Goal: Information Seeking & Learning: Learn about a topic

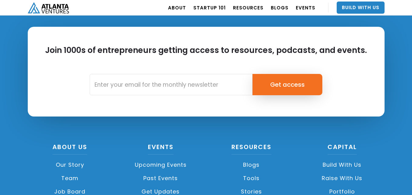
scroll to position [1486, 0]
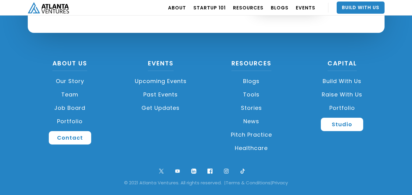
click at [73, 118] on link "Portfolio" at bounding box center [70, 121] width 85 height 13
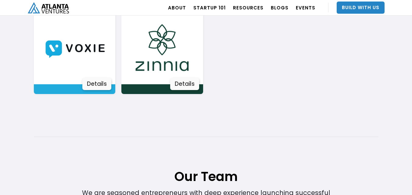
scroll to position [1250, 0]
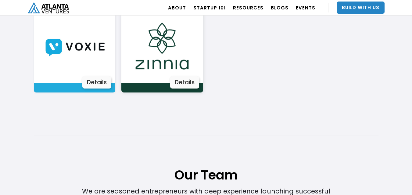
click at [187, 80] on div "Details" at bounding box center [184, 82] width 29 height 12
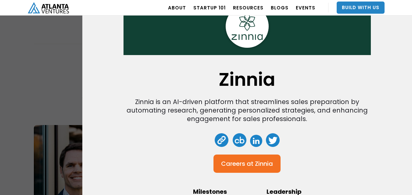
scroll to position [29, 0]
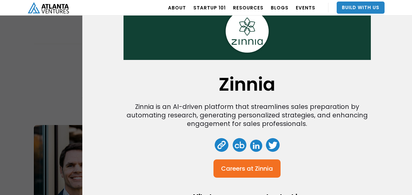
drag, startPoint x: 243, startPoint y: 83, endPoint x: 195, endPoint y: 80, distance: 47.6
click at [195, 80] on div "Zinnia Zinnia is an AI-driven platform that streamlines sales preparation by au…" at bounding box center [246, 126] width 247 height 251
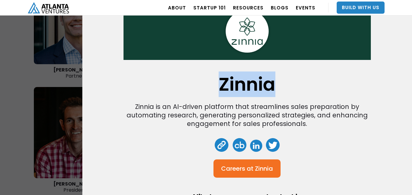
drag, startPoint x: 212, startPoint y: 82, endPoint x: 279, endPoint y: 79, distance: 67.1
click at [279, 79] on div "Zinnia Zinnia is an AI-driven platform that streamlines sales preparation by au…" at bounding box center [246, 126] width 247 height 251
copy h1 "Zinnia"
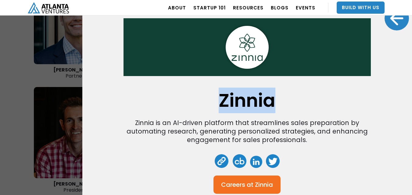
scroll to position [0, 0]
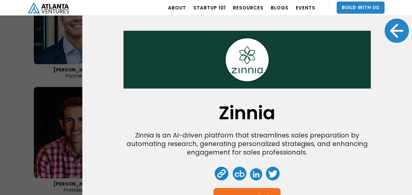
click at [19, 84] on div "Zinnia Zinnia is an AI-driven platform that streamlines sales preparation by au…" at bounding box center [206, 97] width 412 height 195
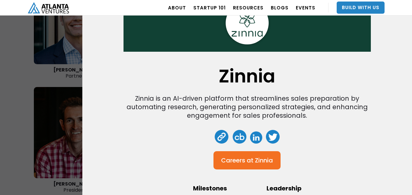
scroll to position [90, 0]
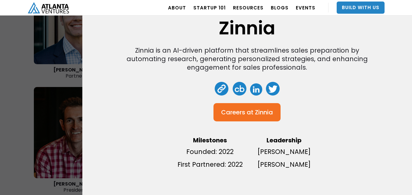
click at [248, 109] on div "Careers at" at bounding box center [237, 112] width 32 height 6
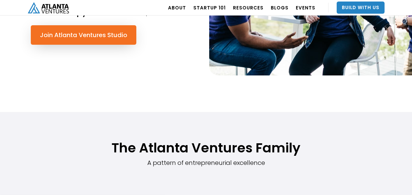
scroll to position [328, 0]
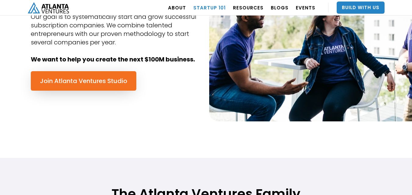
click at [216, 4] on link "Startup 101" at bounding box center [209, 7] width 32 height 17
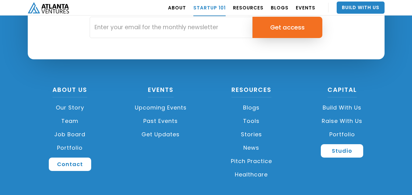
scroll to position [1509, 0]
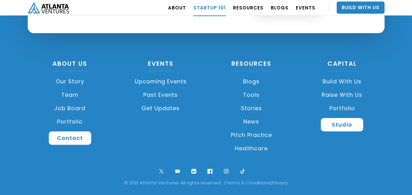
click at [73, 119] on link "Portfolio" at bounding box center [70, 121] width 85 height 13
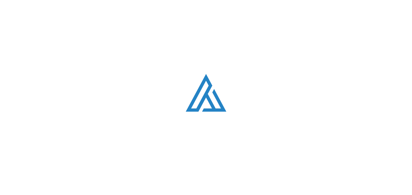
scroll to position [366, 0]
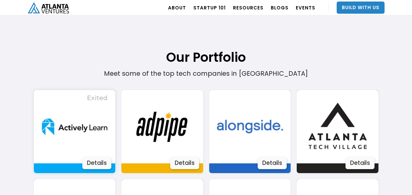
click at [99, 161] on div "Details" at bounding box center [96, 163] width 29 height 12
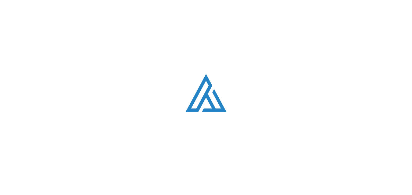
scroll to position [1509, 0]
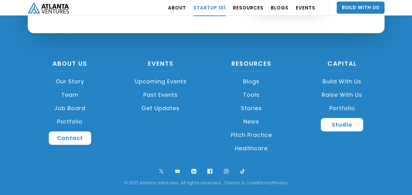
click at [337, 107] on link "Portfolio" at bounding box center [342, 108] width 85 height 13
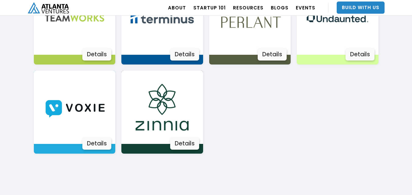
scroll to position [1189, 0]
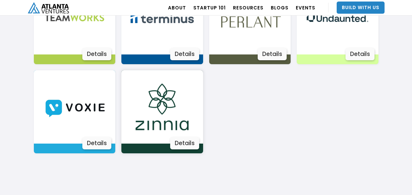
click at [165, 122] on img at bounding box center [161, 106] width 73 height 73
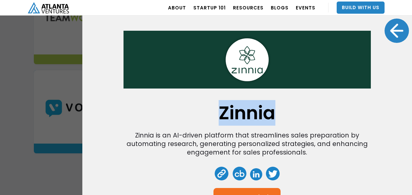
drag, startPoint x: 209, startPoint y: 112, endPoint x: 291, endPoint y: 111, distance: 82.3
click at [291, 111] on div "Zinnia Zinnia is an AI-driven platform that streamlines sales preparation by au…" at bounding box center [246, 154] width 247 height 251
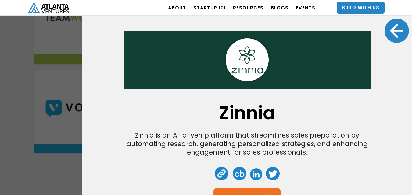
click at [58, 116] on div "Zinnia Zinnia is an AI-driven platform that streamlines sales preparation by au…" at bounding box center [206, 97] width 412 height 195
click at [390, 26] on div at bounding box center [396, 31] width 24 height 24
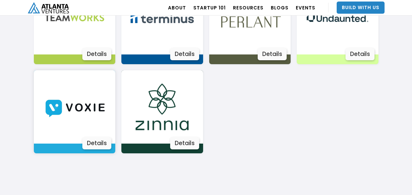
click at [81, 97] on img at bounding box center [74, 106] width 73 height 73
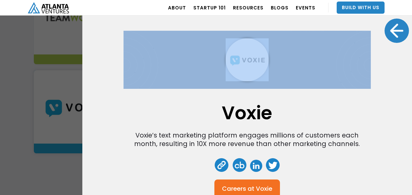
drag, startPoint x: 212, startPoint y: 110, endPoint x: 301, endPoint y: 106, distance: 90.0
click at [301, 106] on div "Voxie Voxie’s text marketing platform engages millions of customers each month,…" at bounding box center [246, 145] width 247 height 233
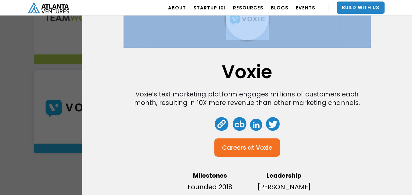
scroll to position [30, 0]
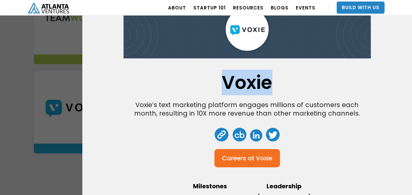
drag, startPoint x: 281, startPoint y: 83, endPoint x: 219, endPoint y: 84, distance: 61.6
click at [219, 84] on div "Voxie Voxie’s text marketing platform engages millions of customers each month,…" at bounding box center [246, 115] width 247 height 233
copy h1 "Voxie"
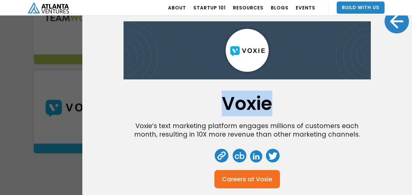
scroll to position [0, 0]
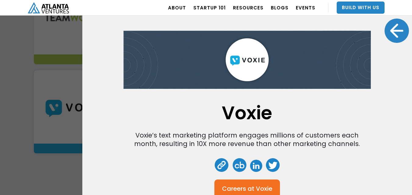
click at [388, 29] on div at bounding box center [396, 31] width 24 height 24
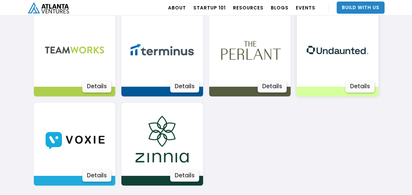
scroll to position [1128, 0]
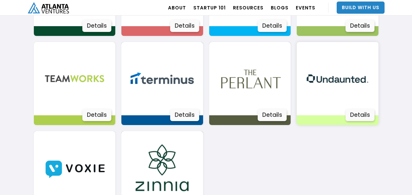
click at [326, 85] on img at bounding box center [336, 78] width 73 height 73
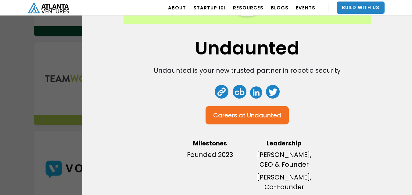
scroll to position [39, 0]
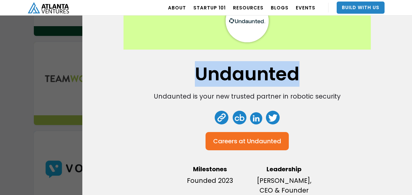
drag, startPoint x: 188, startPoint y: 75, endPoint x: 304, endPoint y: 74, distance: 116.1
click at [304, 74] on div "Undaunted Undaunted is your new trusted partner in robotic security Careers at …" at bounding box center [246, 105] width 247 height 231
copy h1 "Undaunted"
